Goal: Task Accomplishment & Management: Complete application form

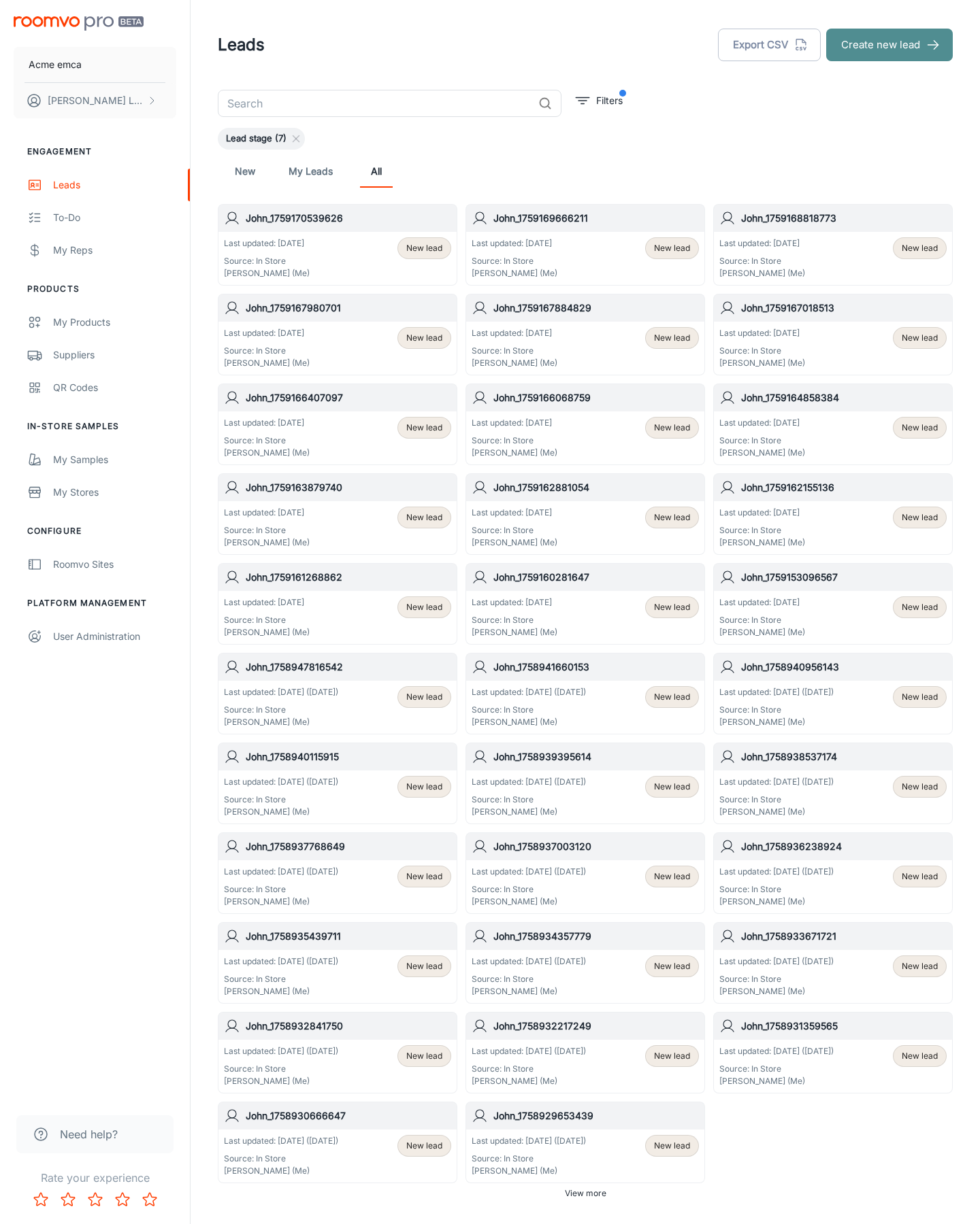
click at [889, 45] on button "Create new lead" at bounding box center [889, 44] width 127 height 33
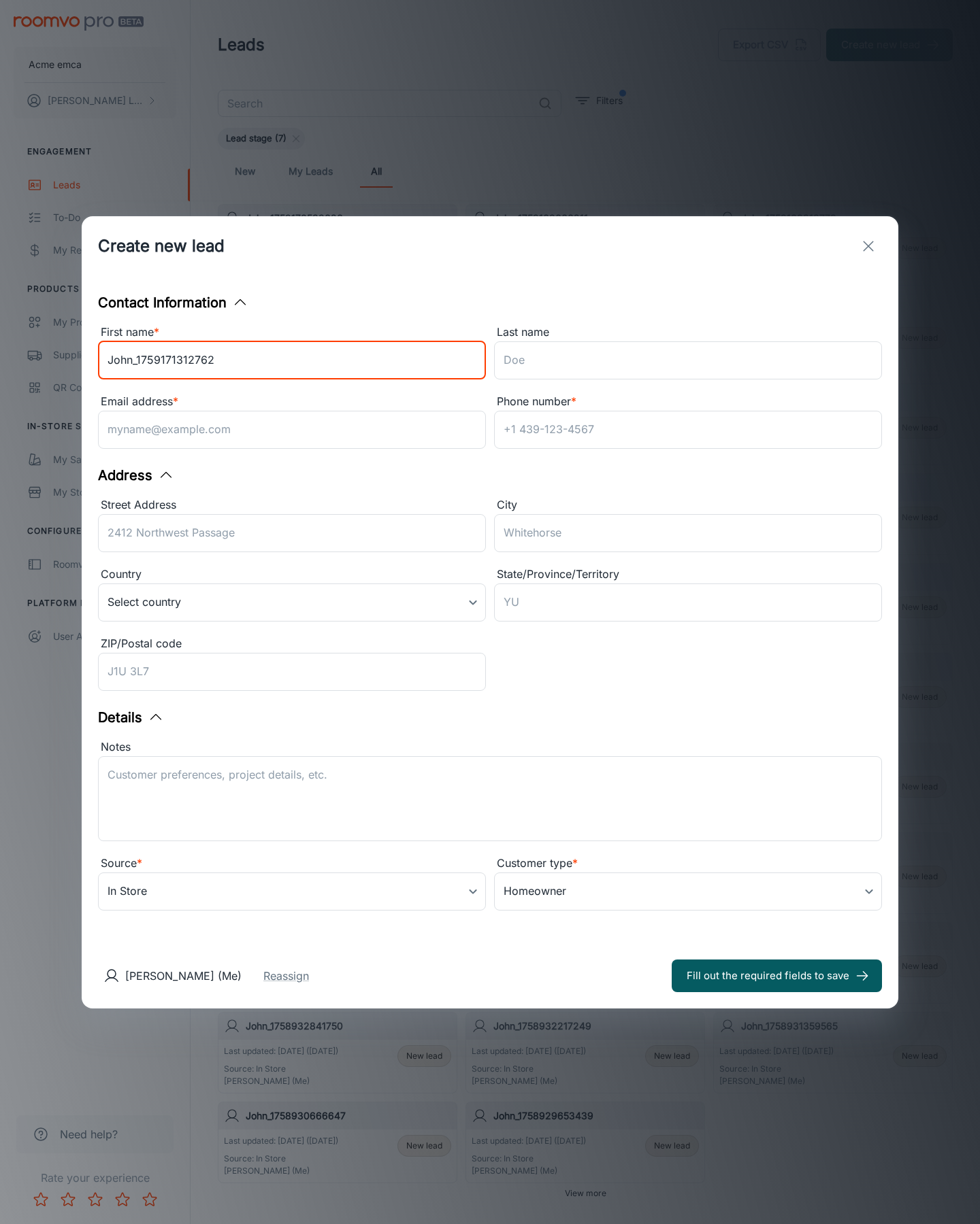
type input "John_1759171312762"
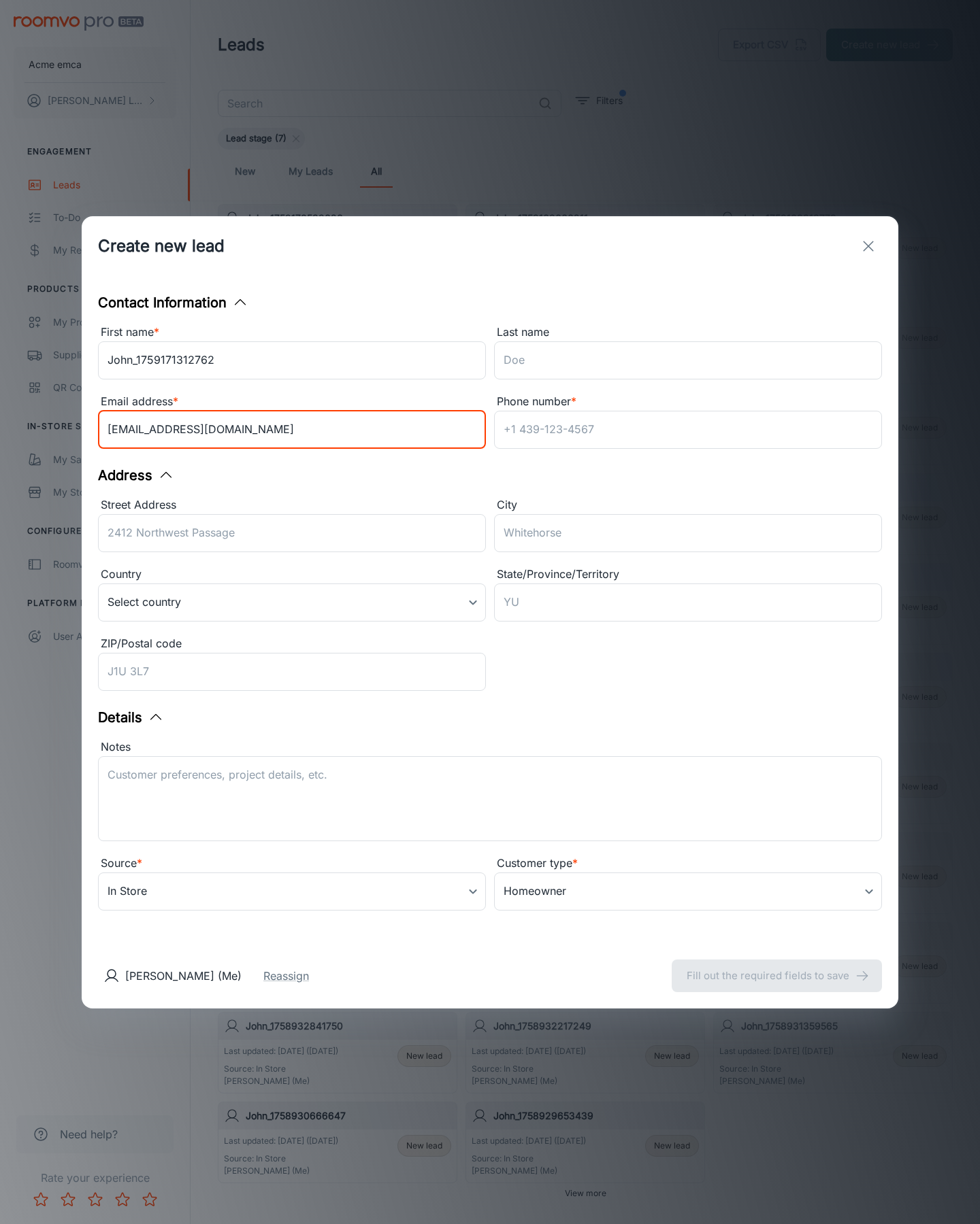
type input "[EMAIL_ADDRESS][DOMAIN_NAME]"
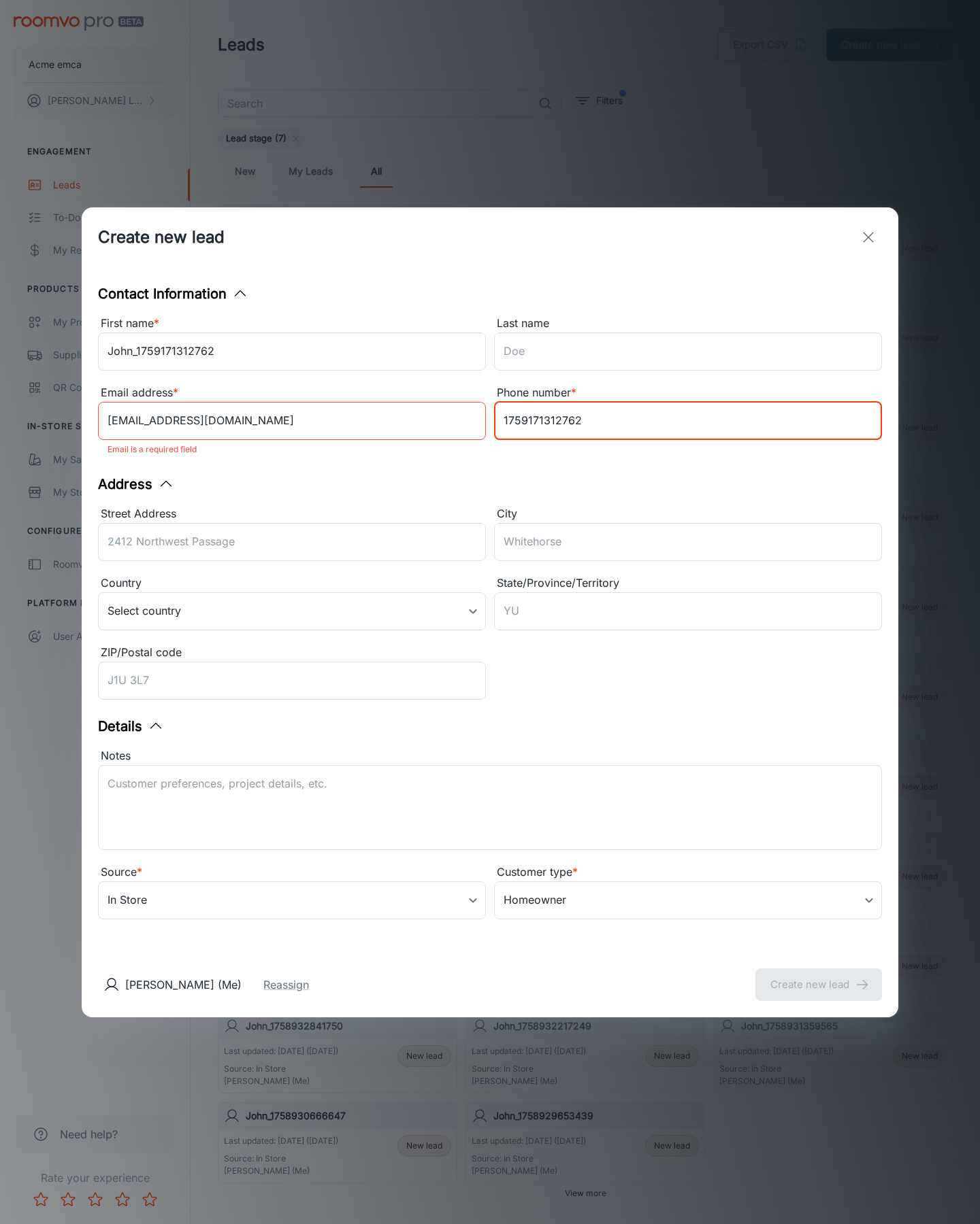
type input "1759171312762"
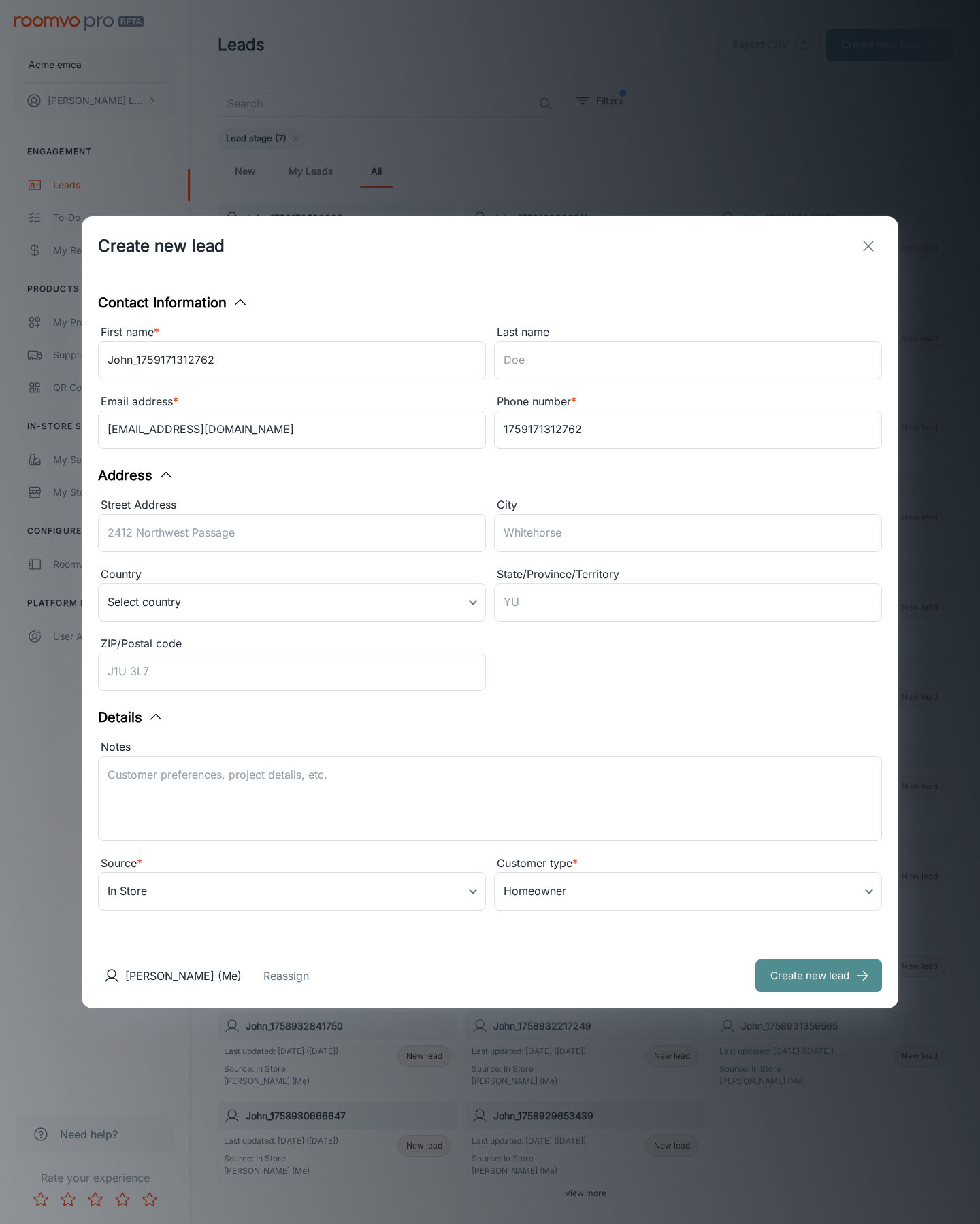
click at [819, 976] on button "Create new lead" at bounding box center [818, 976] width 127 height 33
